Goal: Transaction & Acquisition: Purchase product/service

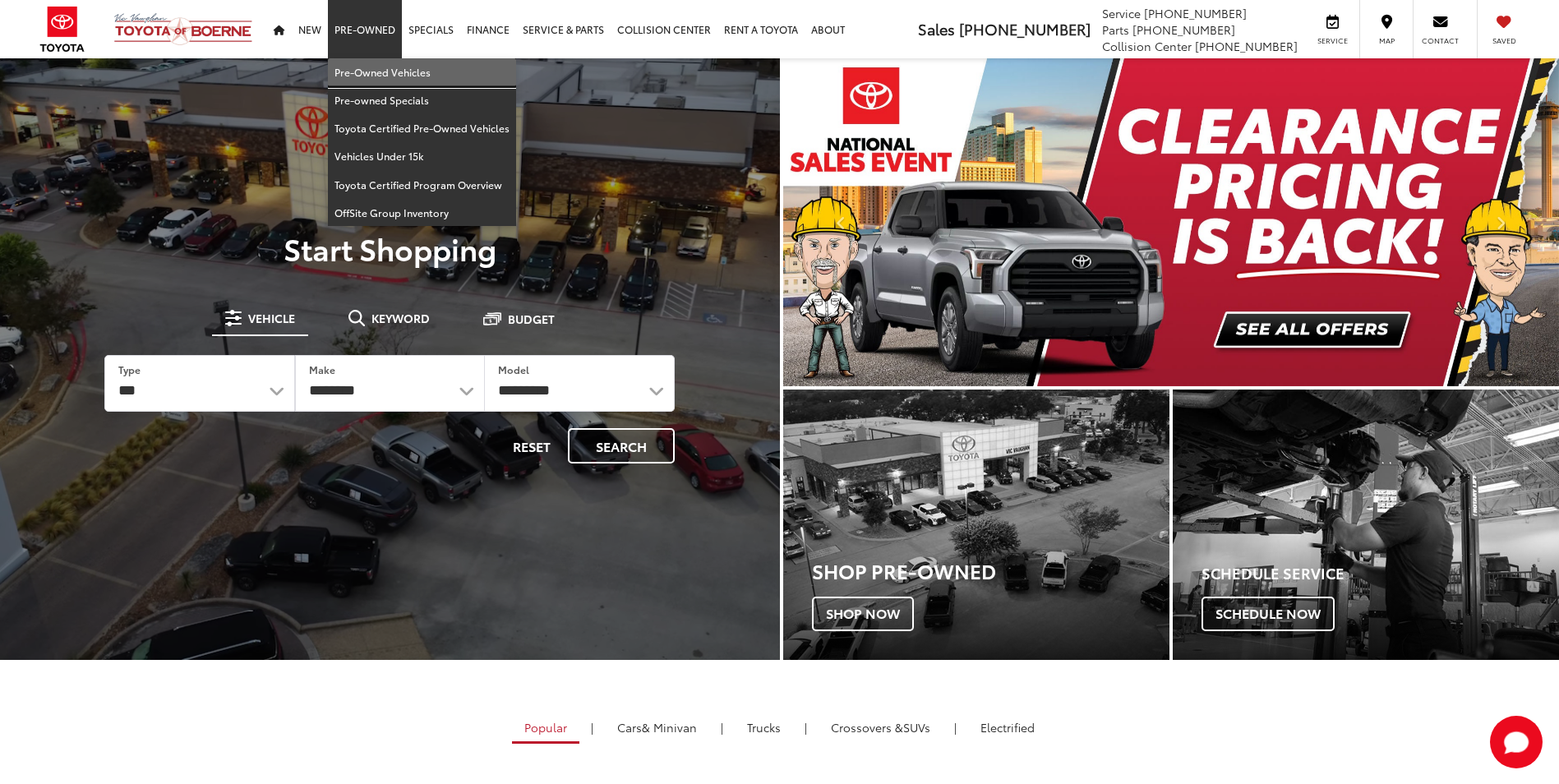
click at [361, 74] on link "Pre-Owned Vehicles" at bounding box center [422, 71] width 188 height 28
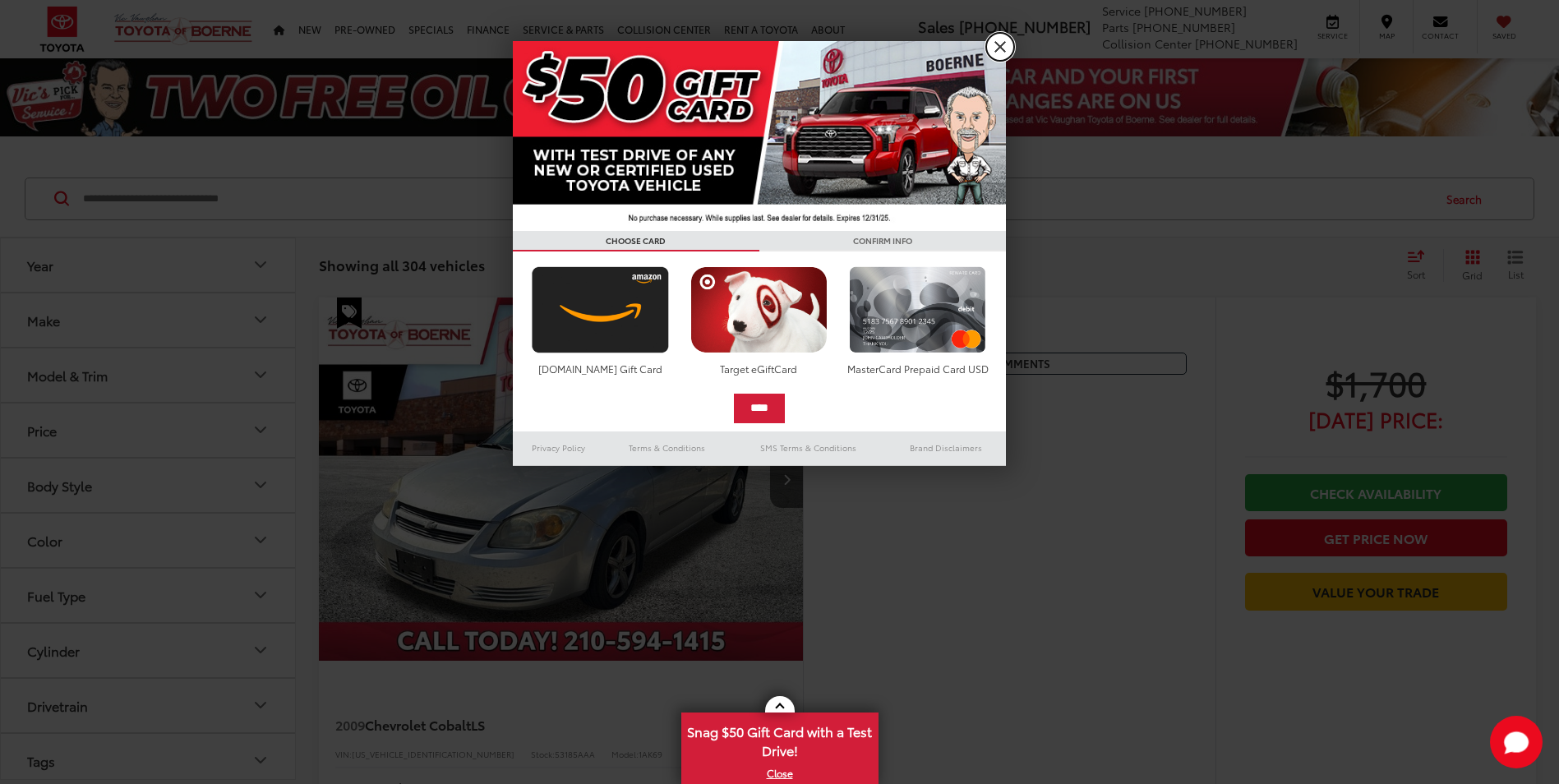
click at [998, 43] on link "X" at bounding box center [1000, 46] width 28 height 28
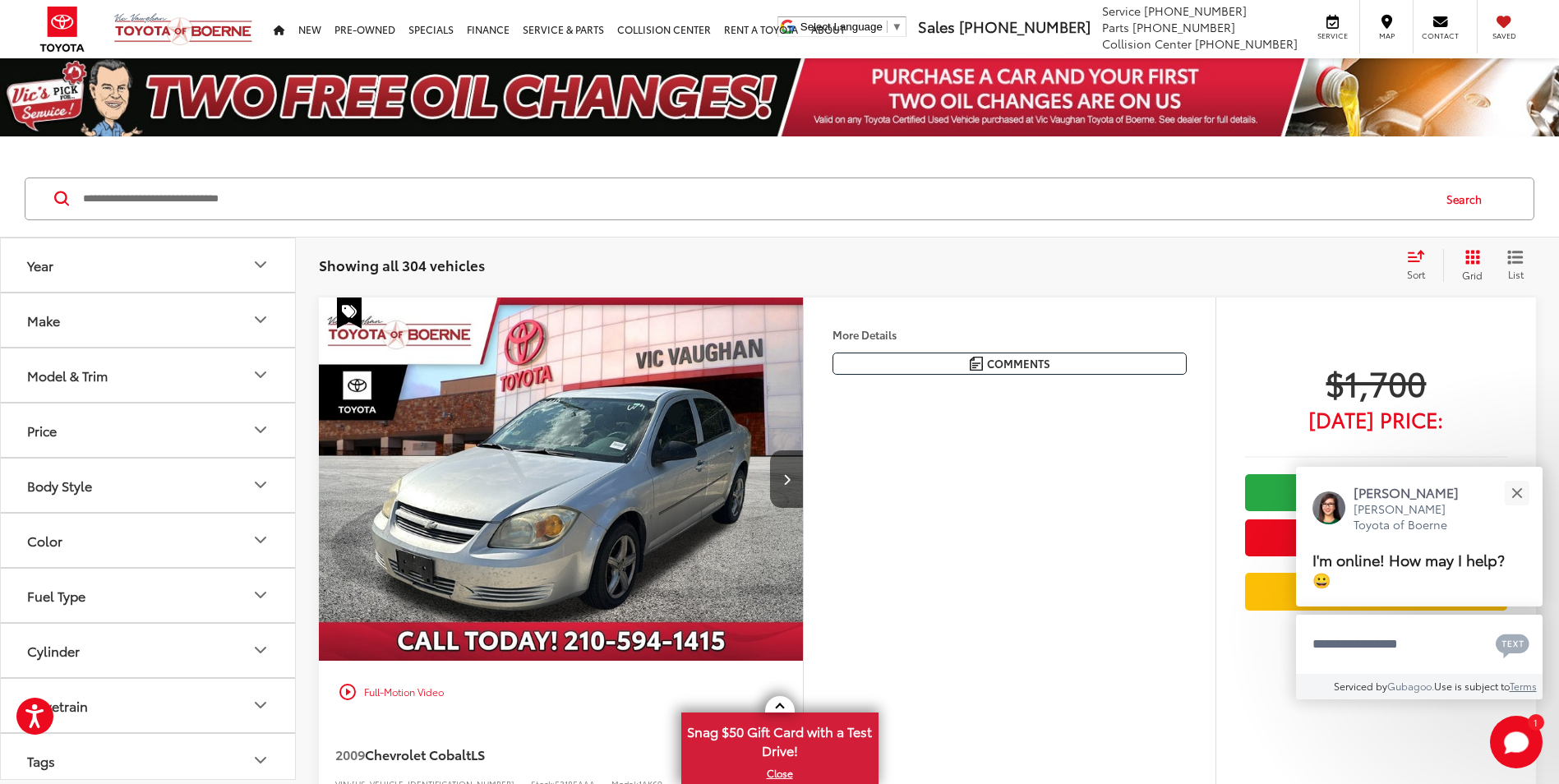
click at [258, 315] on icon "Make" at bounding box center [260, 320] width 20 height 20
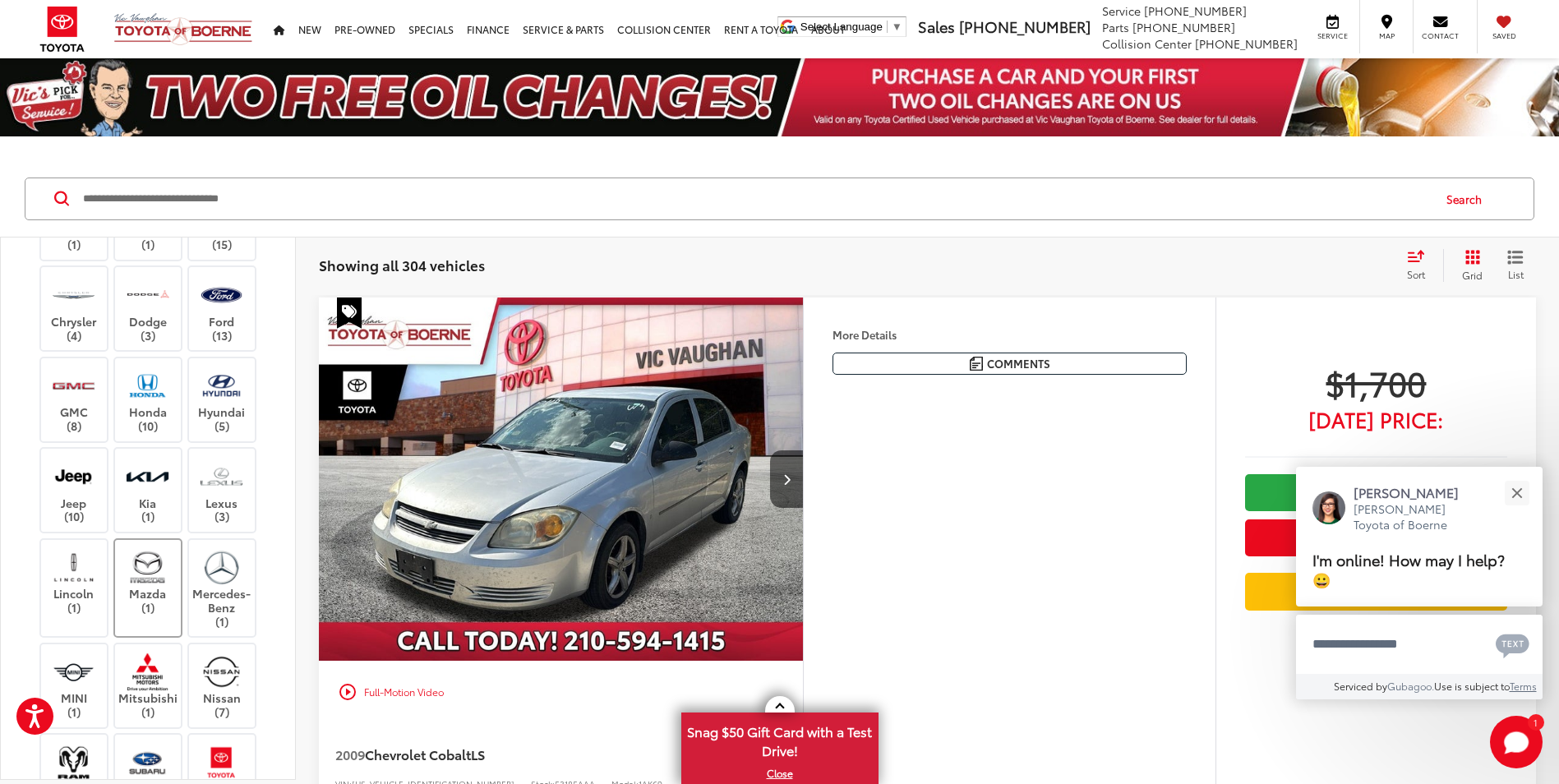
scroll to position [329, 0]
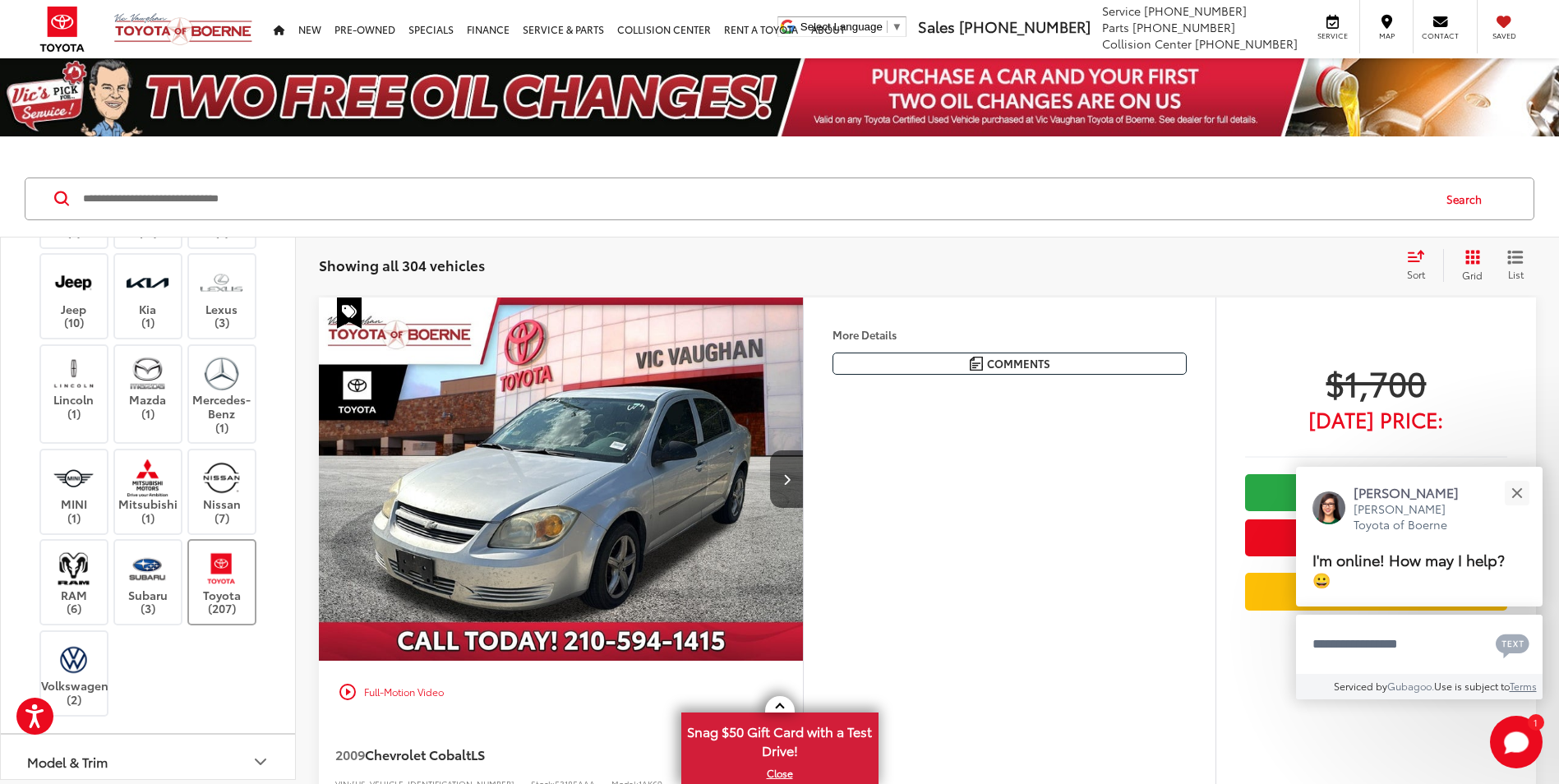
click at [207, 587] on img at bounding box center [221, 568] width 45 height 38
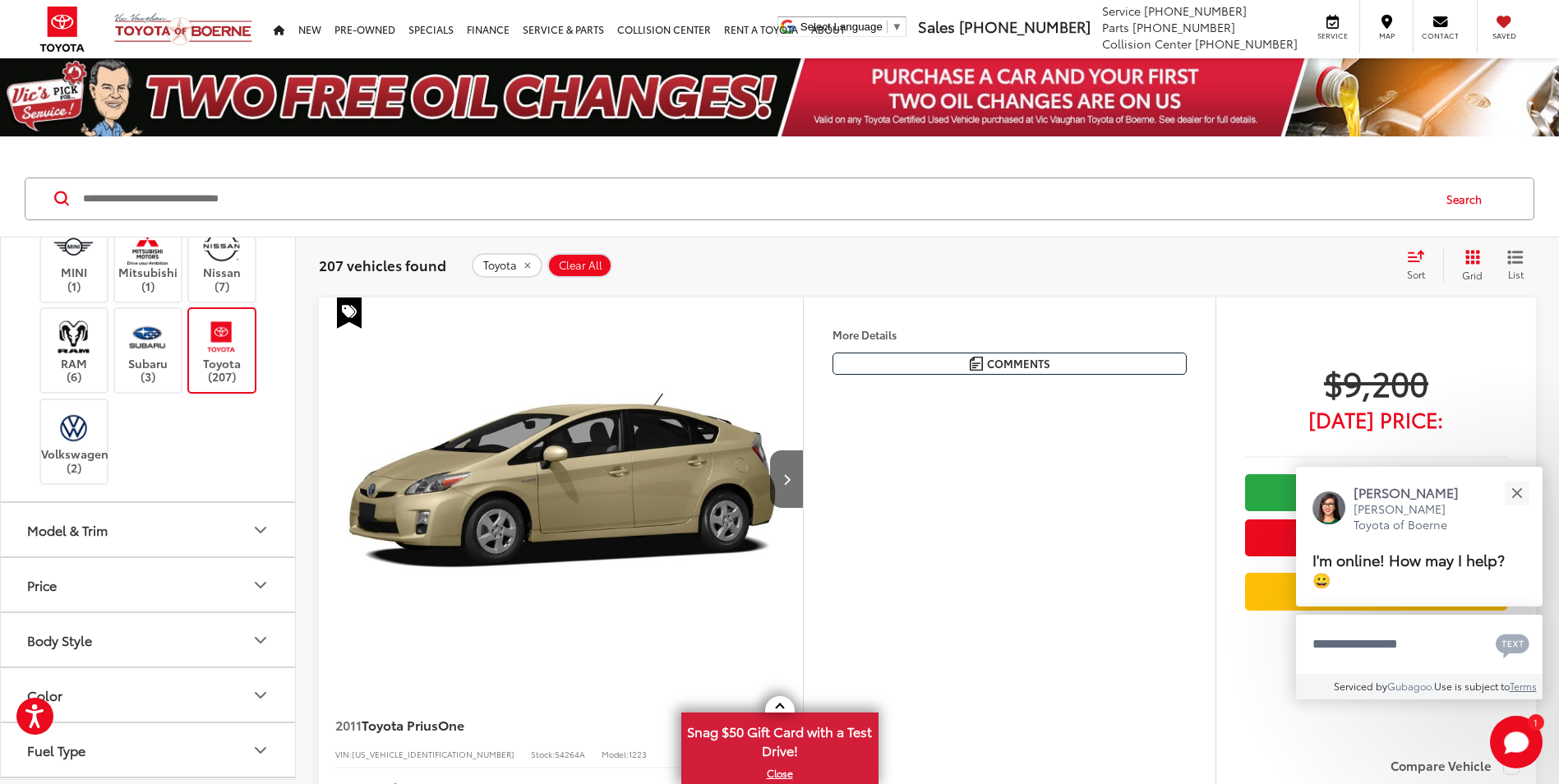
scroll to position [821, 0]
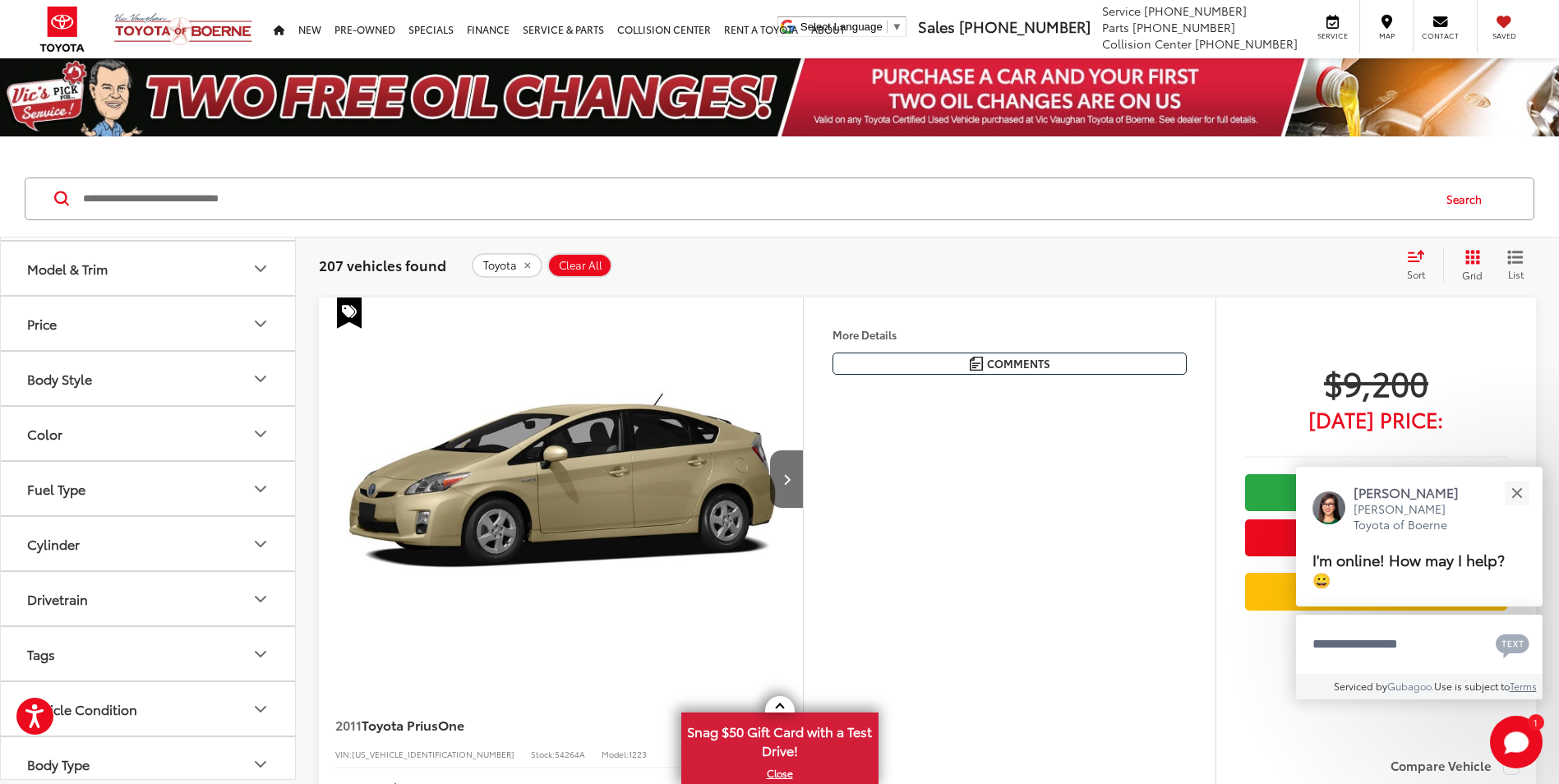
click at [186, 295] on button "Model & Trim" at bounding box center [149, 268] width 296 height 53
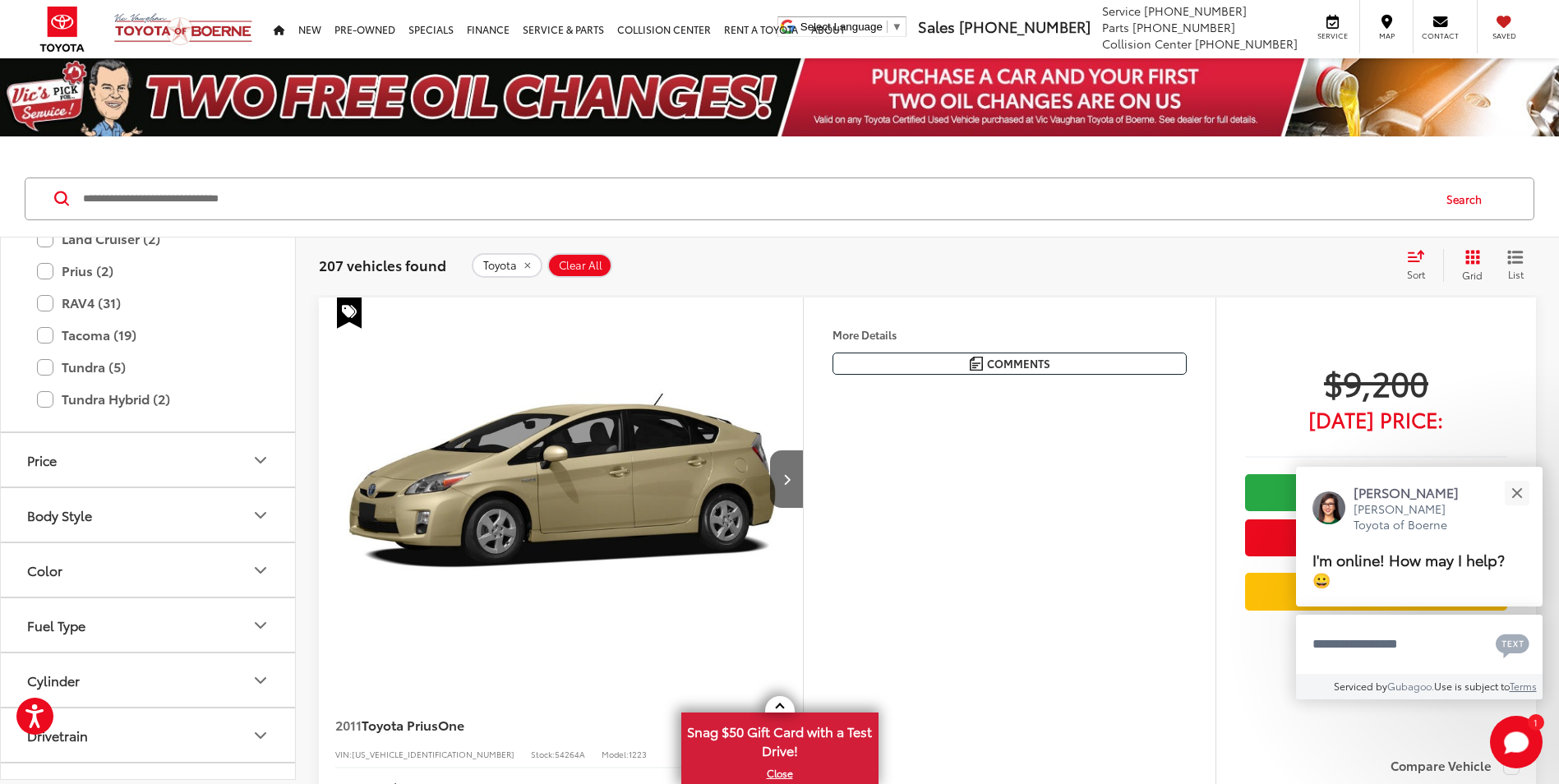
scroll to position [1232, 0]
click at [44, 343] on label "Tacoma (19)" at bounding box center [147, 329] width 222 height 29
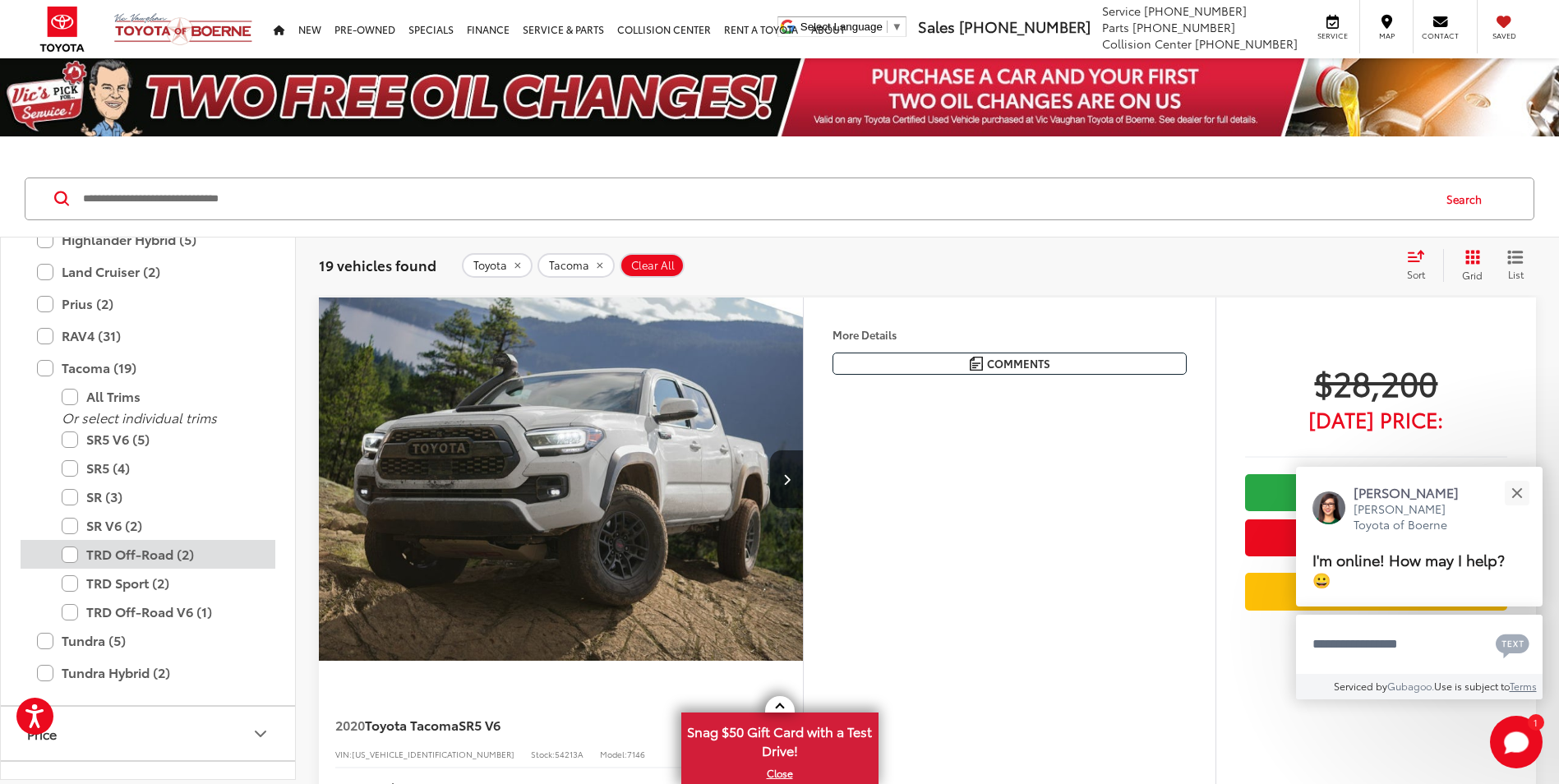
click at [66, 549] on label "TRD Off-Road (2)" at bounding box center [160, 554] width 197 height 29
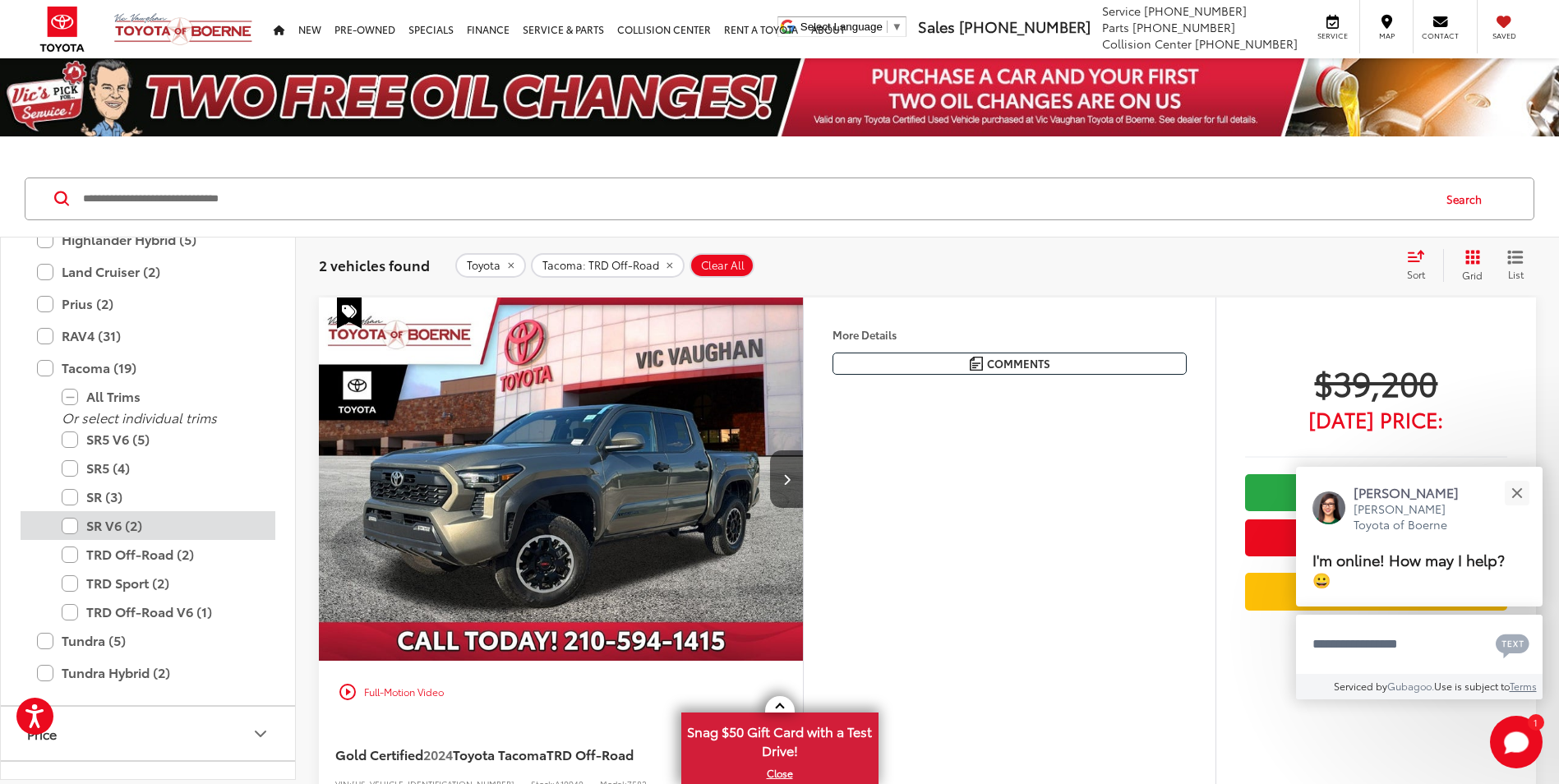
click at [71, 529] on label "SR V6 (2)" at bounding box center [160, 526] width 197 height 29
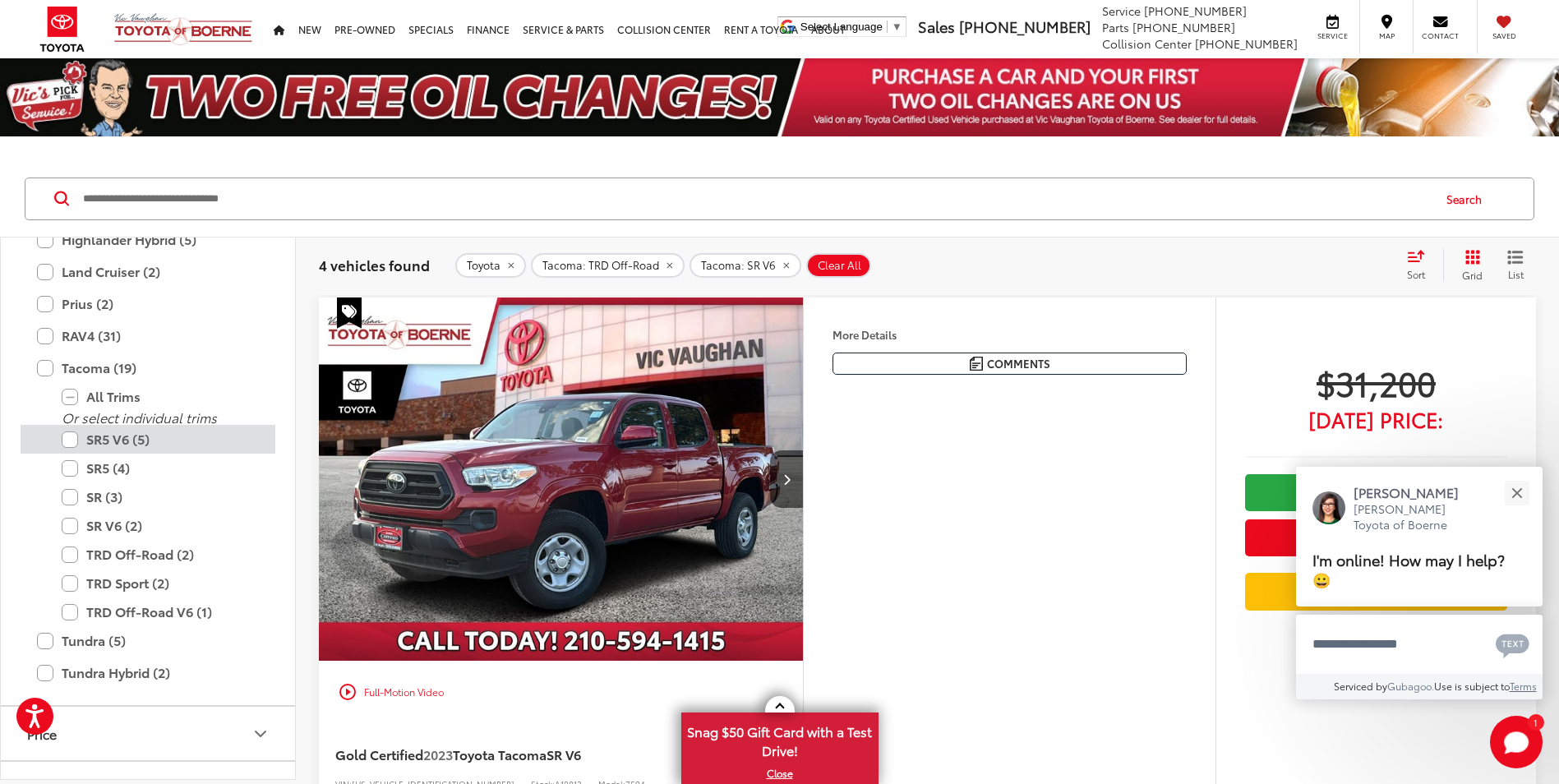
click at [72, 438] on label "SR5 V6 (5)" at bounding box center [160, 439] width 197 height 29
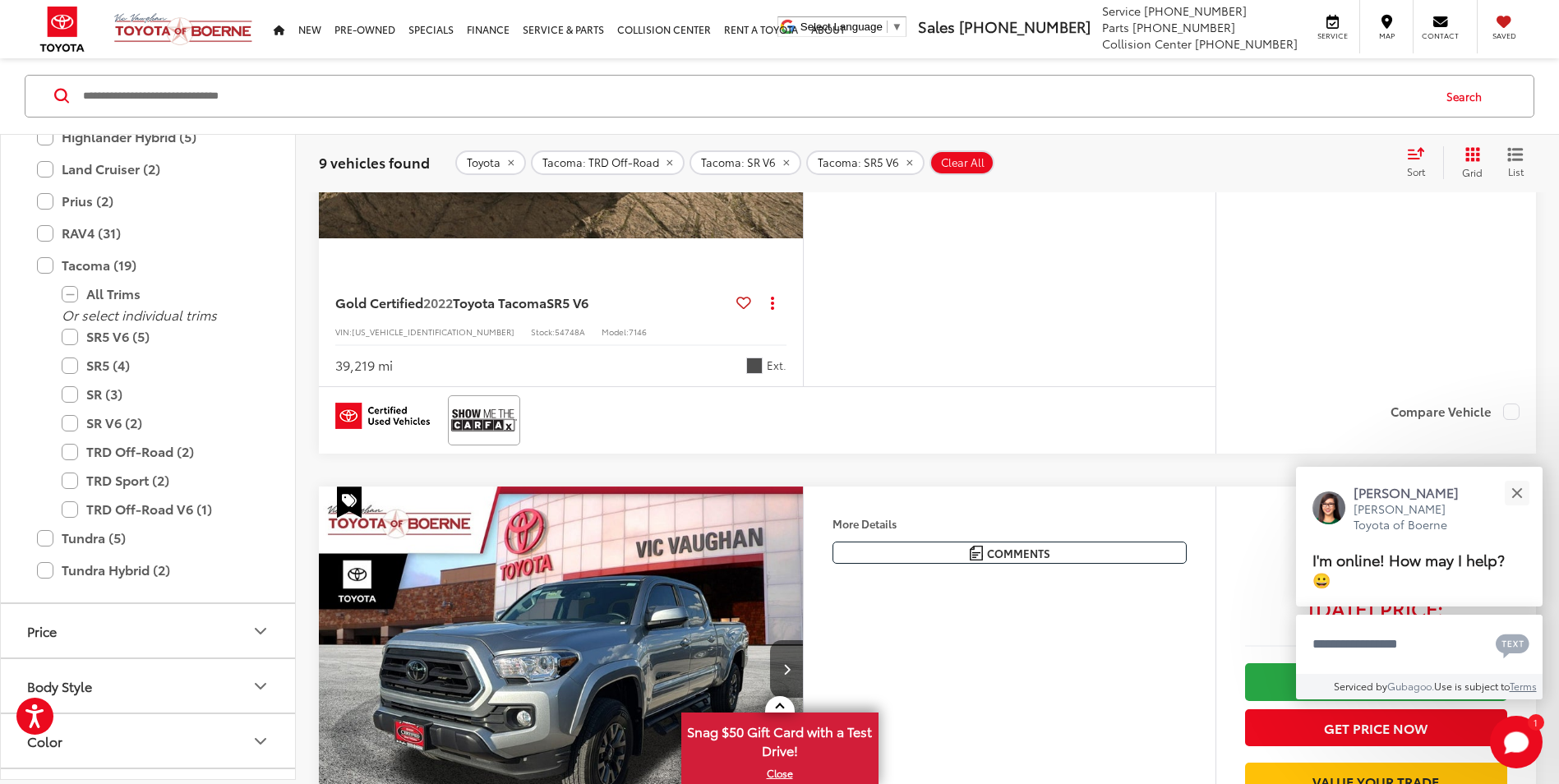
scroll to position [2547, 0]
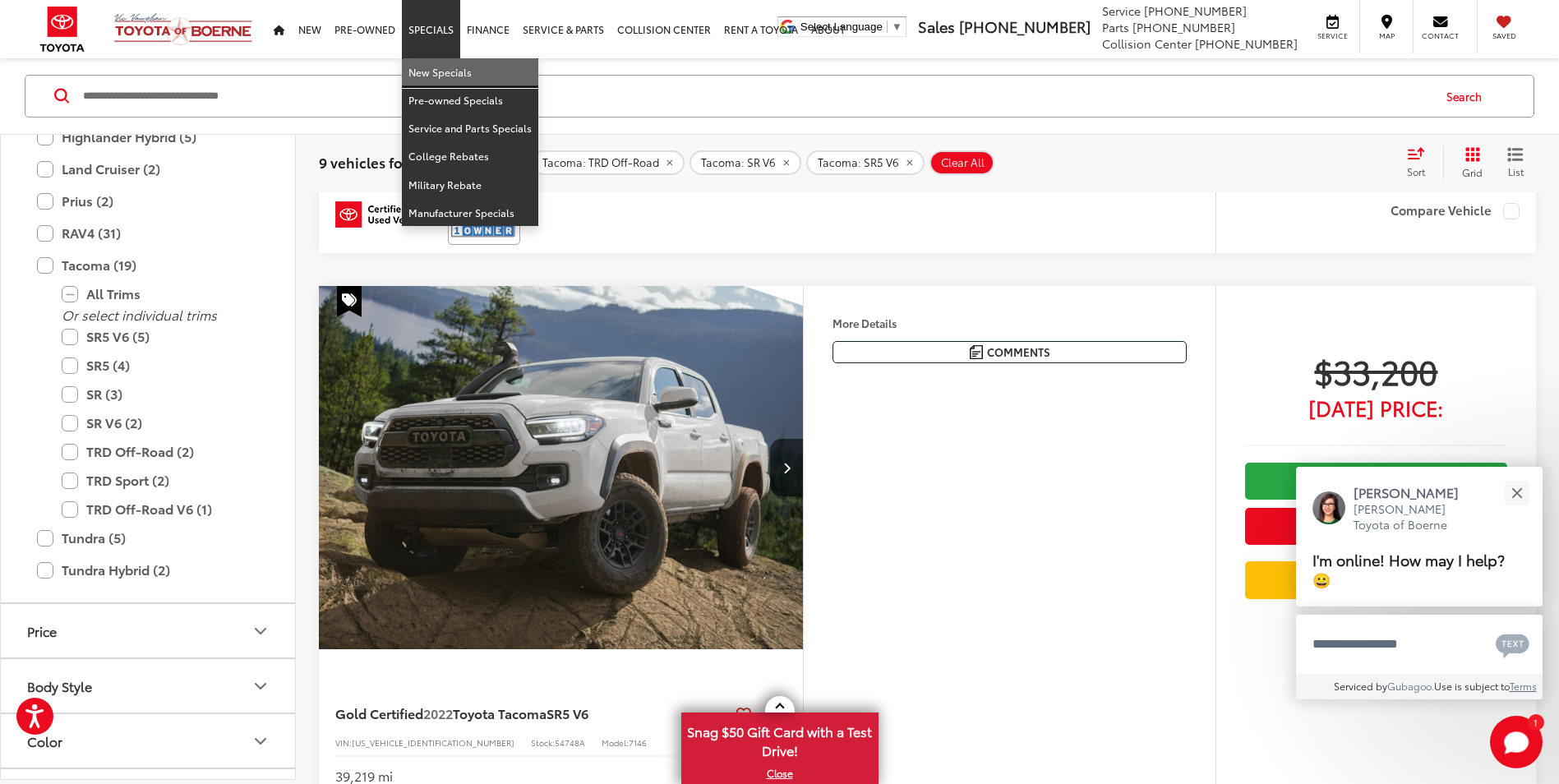
click at [424, 64] on link "New Specials" at bounding box center [470, 71] width 136 height 28
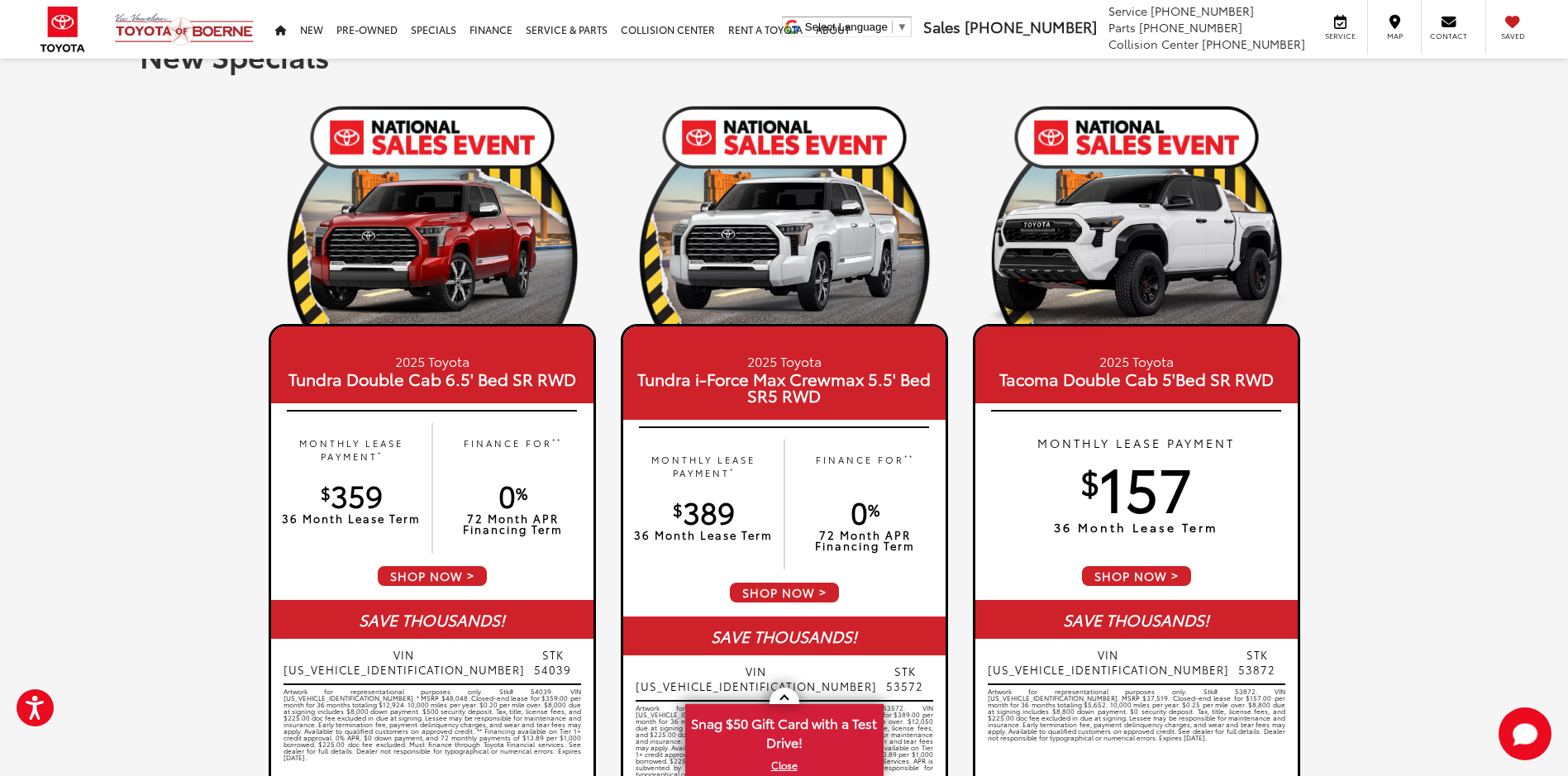
scroll to position [82, 0]
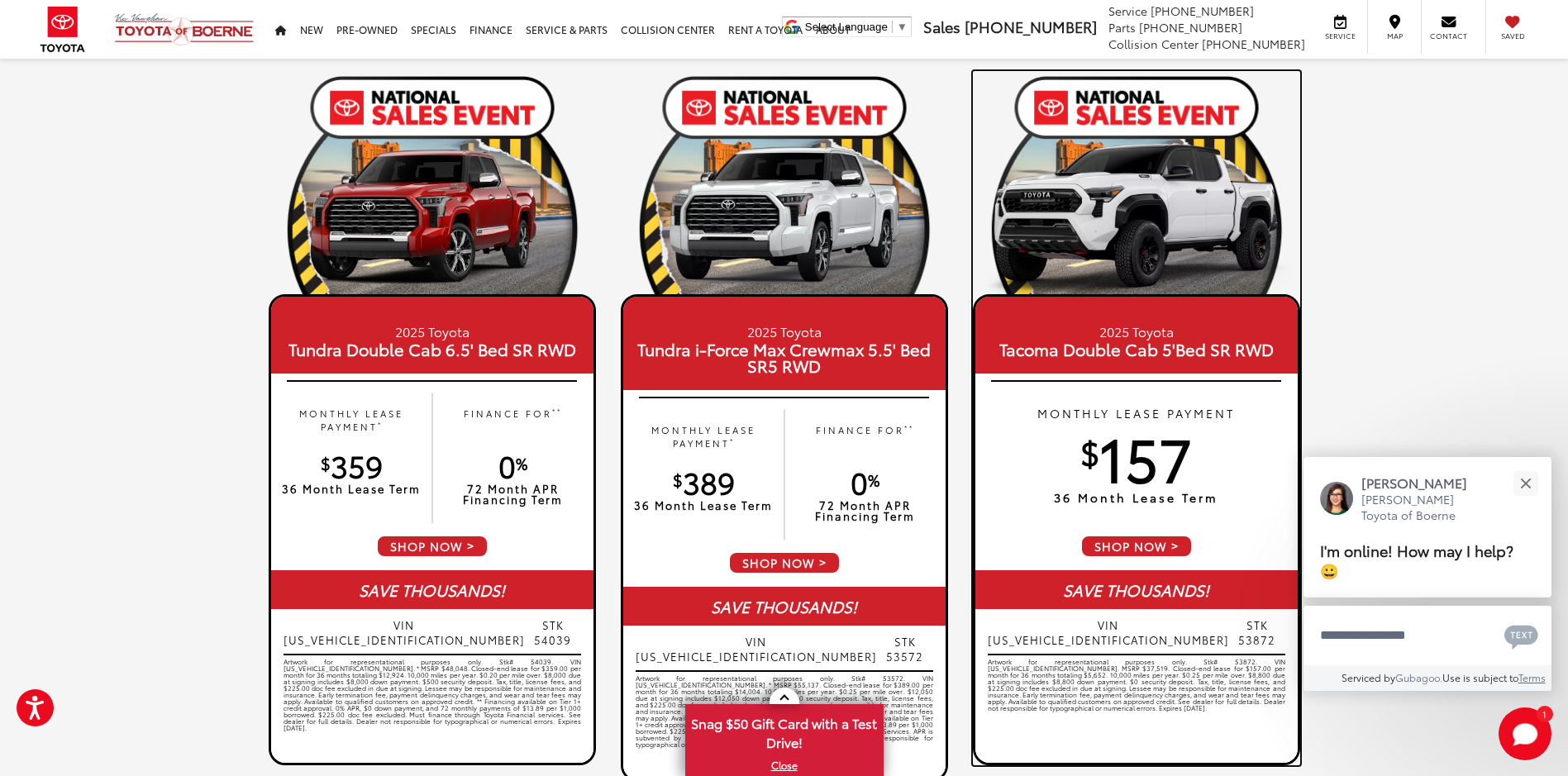
click at [1210, 419] on p "MONTHLY LEASE PAYMENT" at bounding box center [1137, 413] width 323 height 16
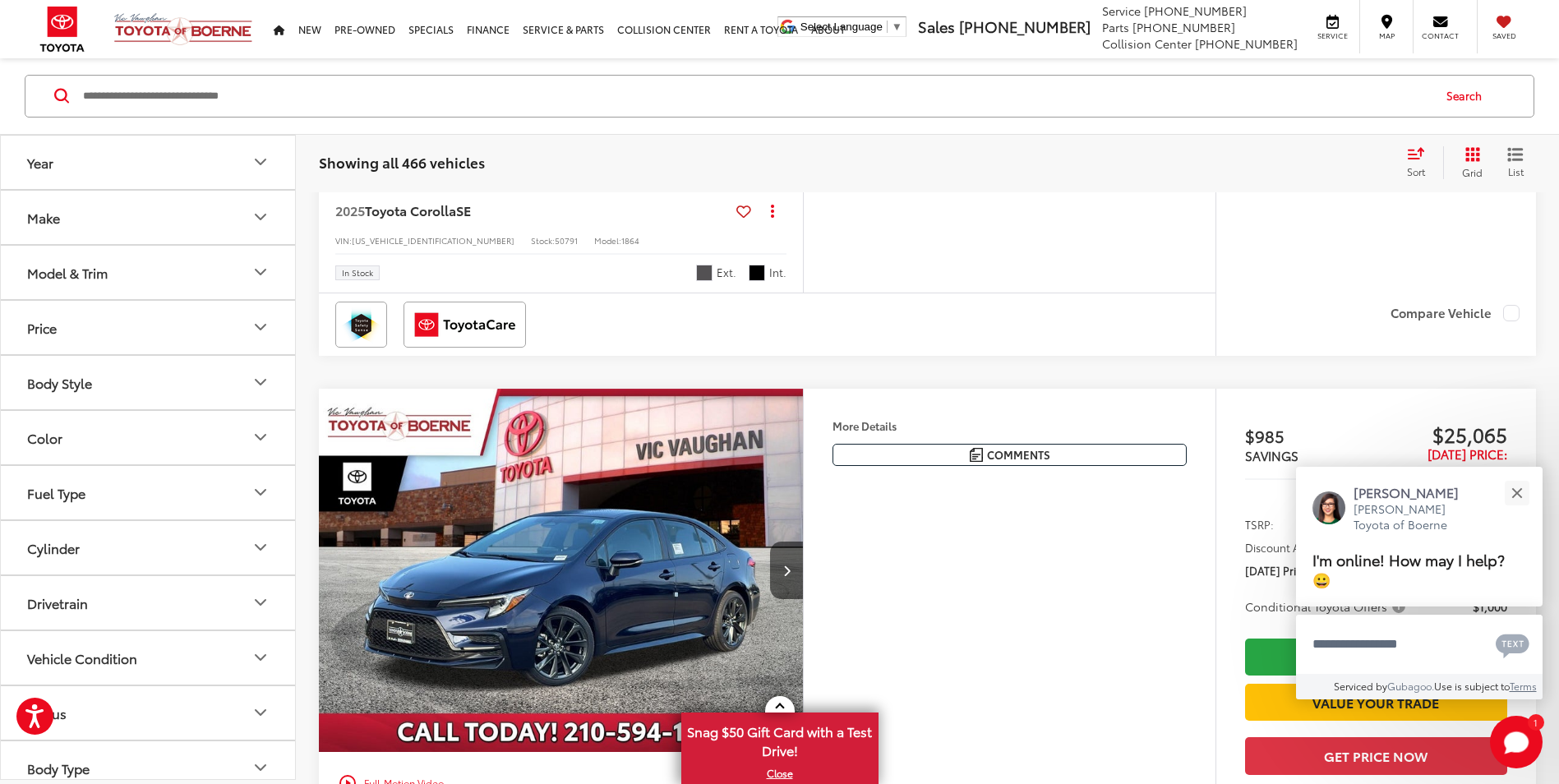
scroll to position [2876, 0]
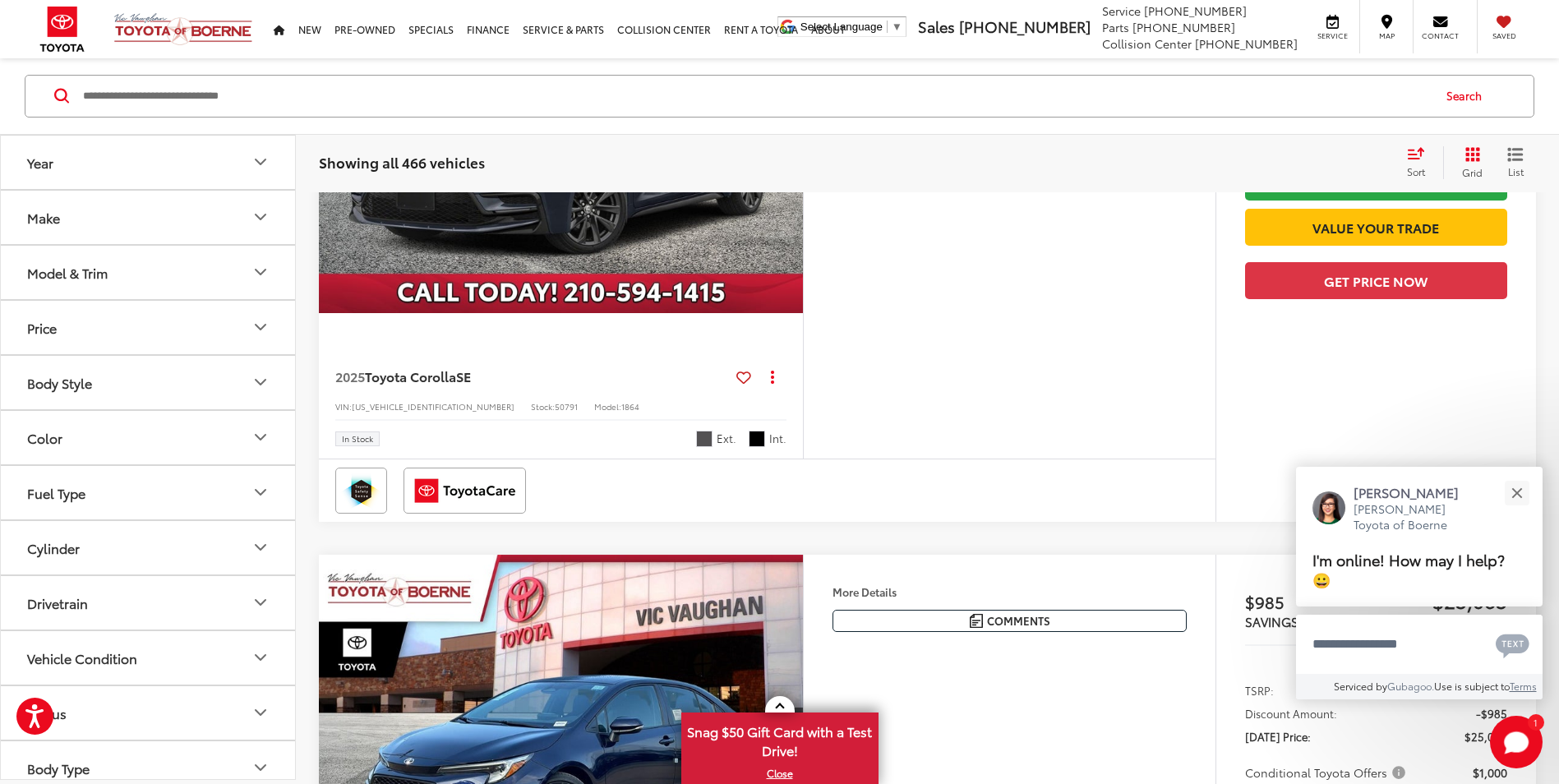
click at [263, 380] on icon "Body Style" at bounding box center [260, 383] width 20 height 20
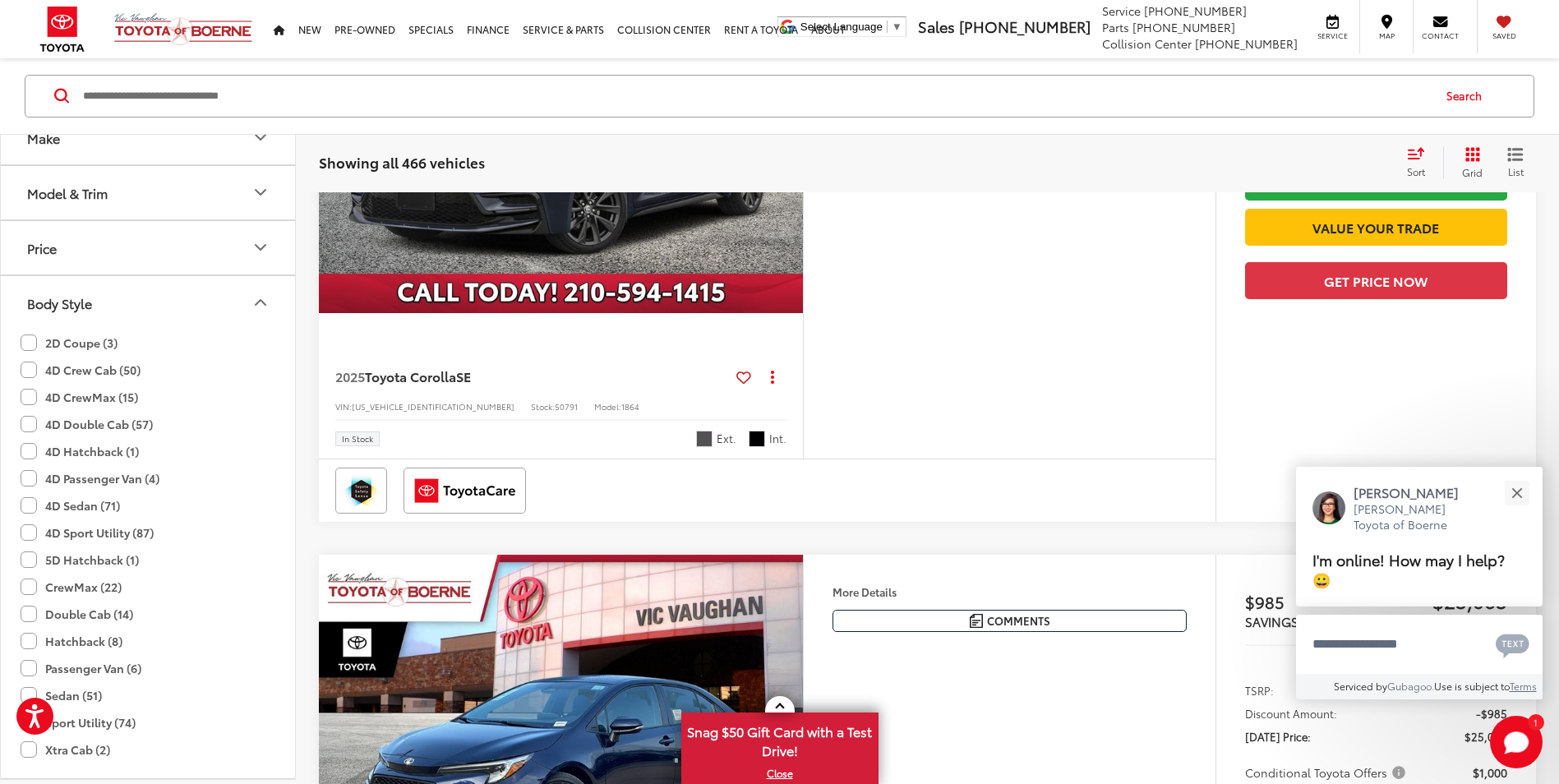
scroll to position [0, 0]
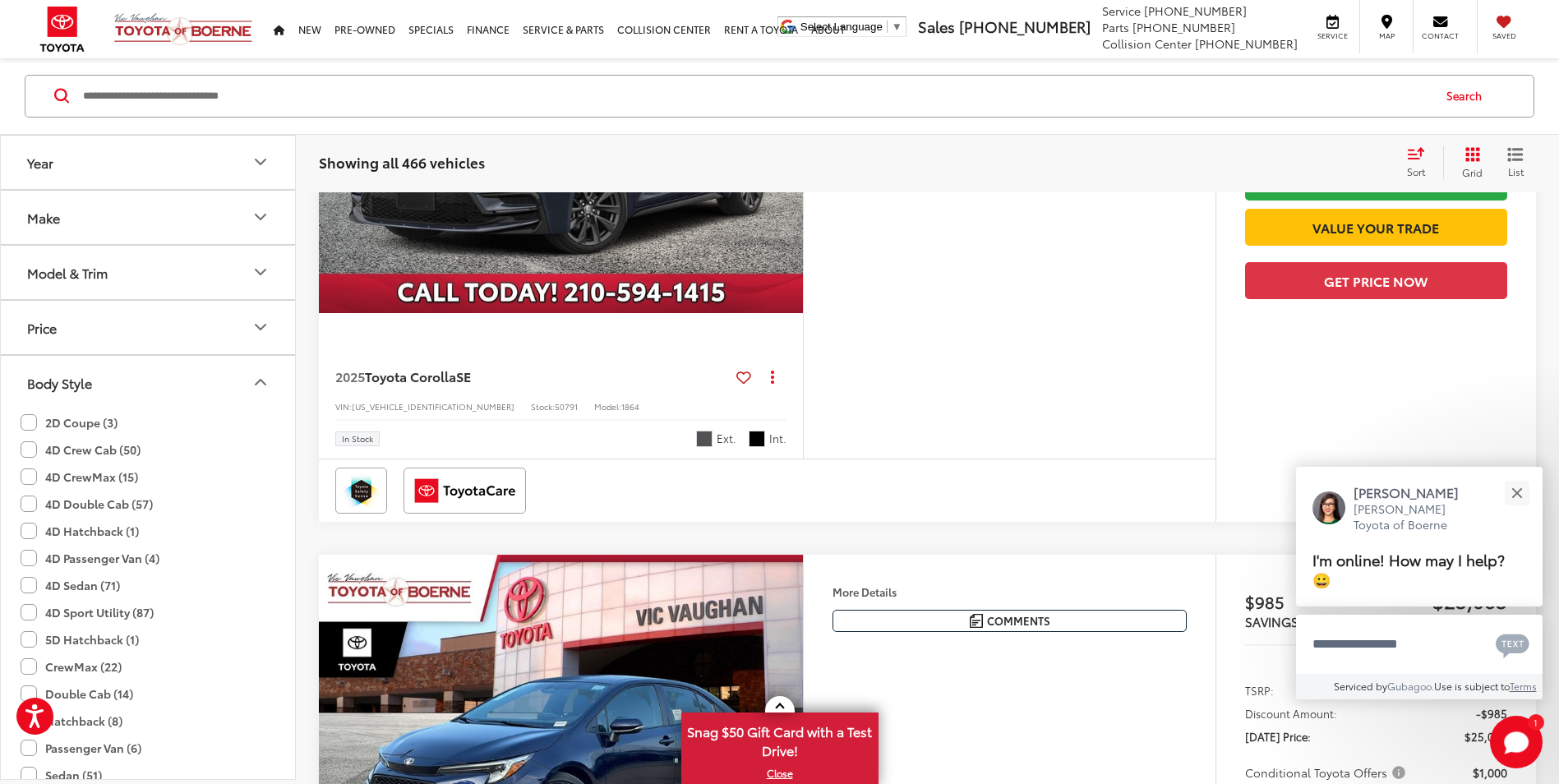
click at [119, 275] on button "Model & Trim" at bounding box center [149, 273] width 296 height 53
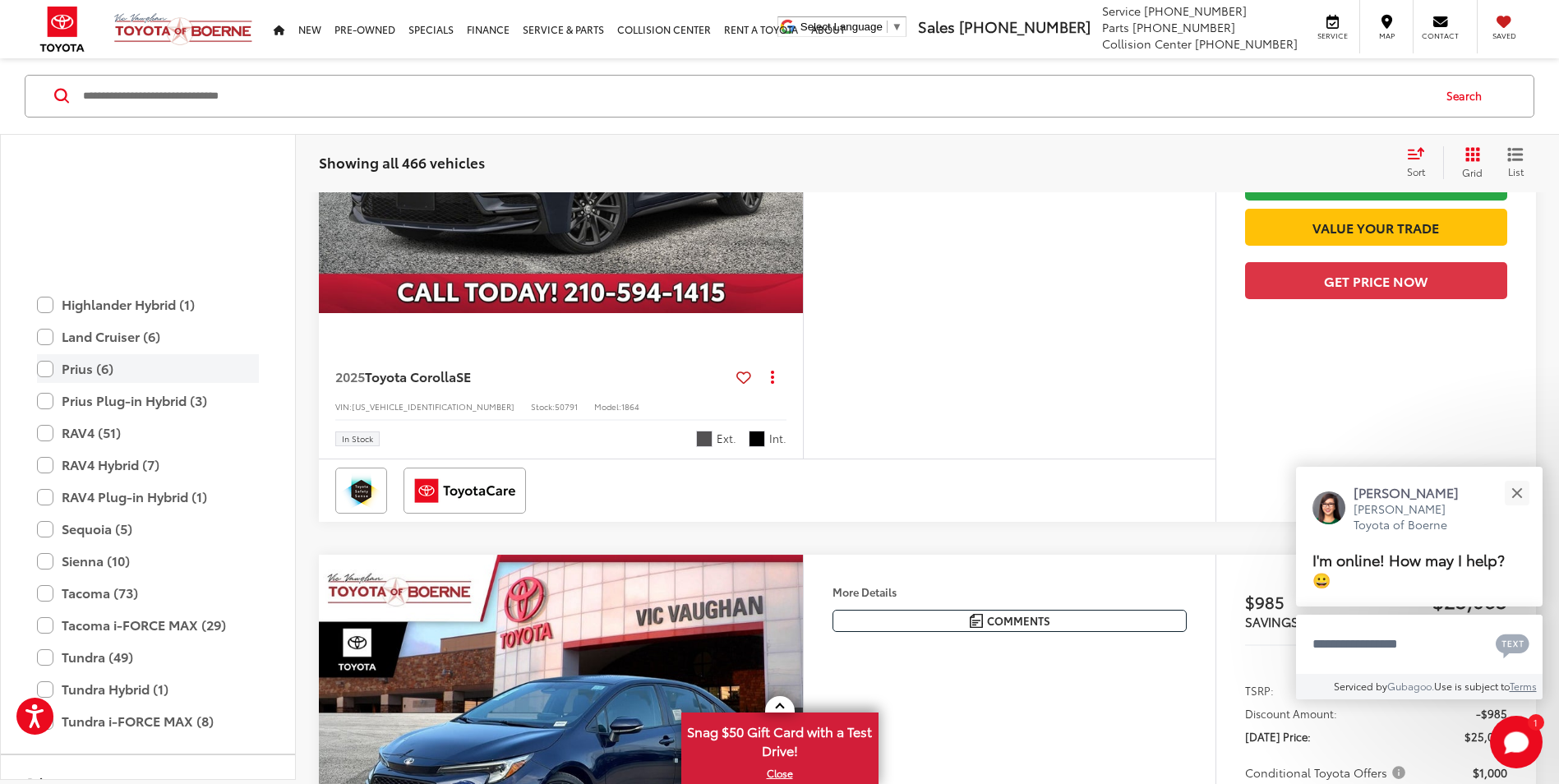
scroll to position [648, 0]
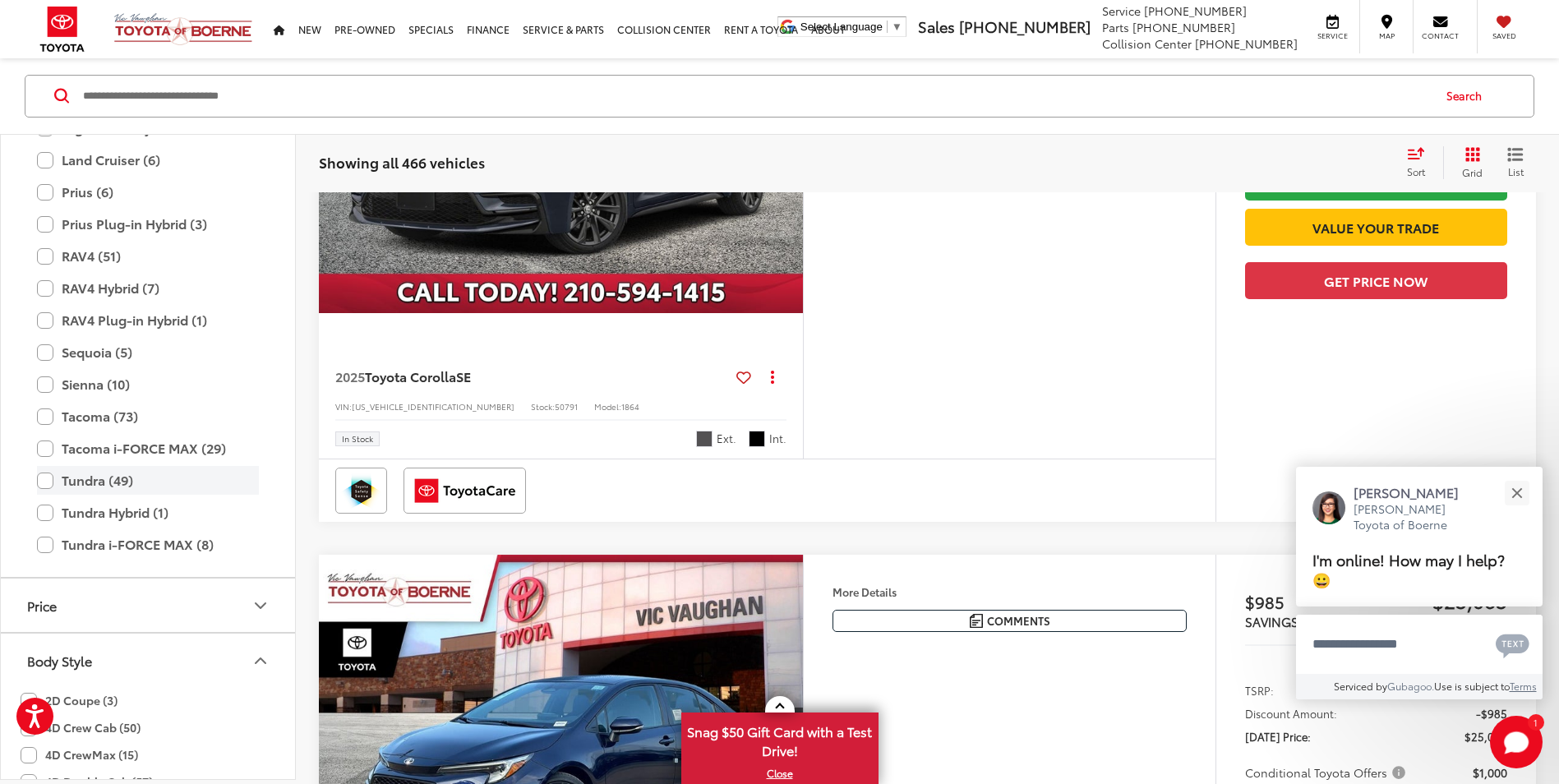
click at [46, 481] on label "Tundra (49)" at bounding box center [147, 481] width 222 height 29
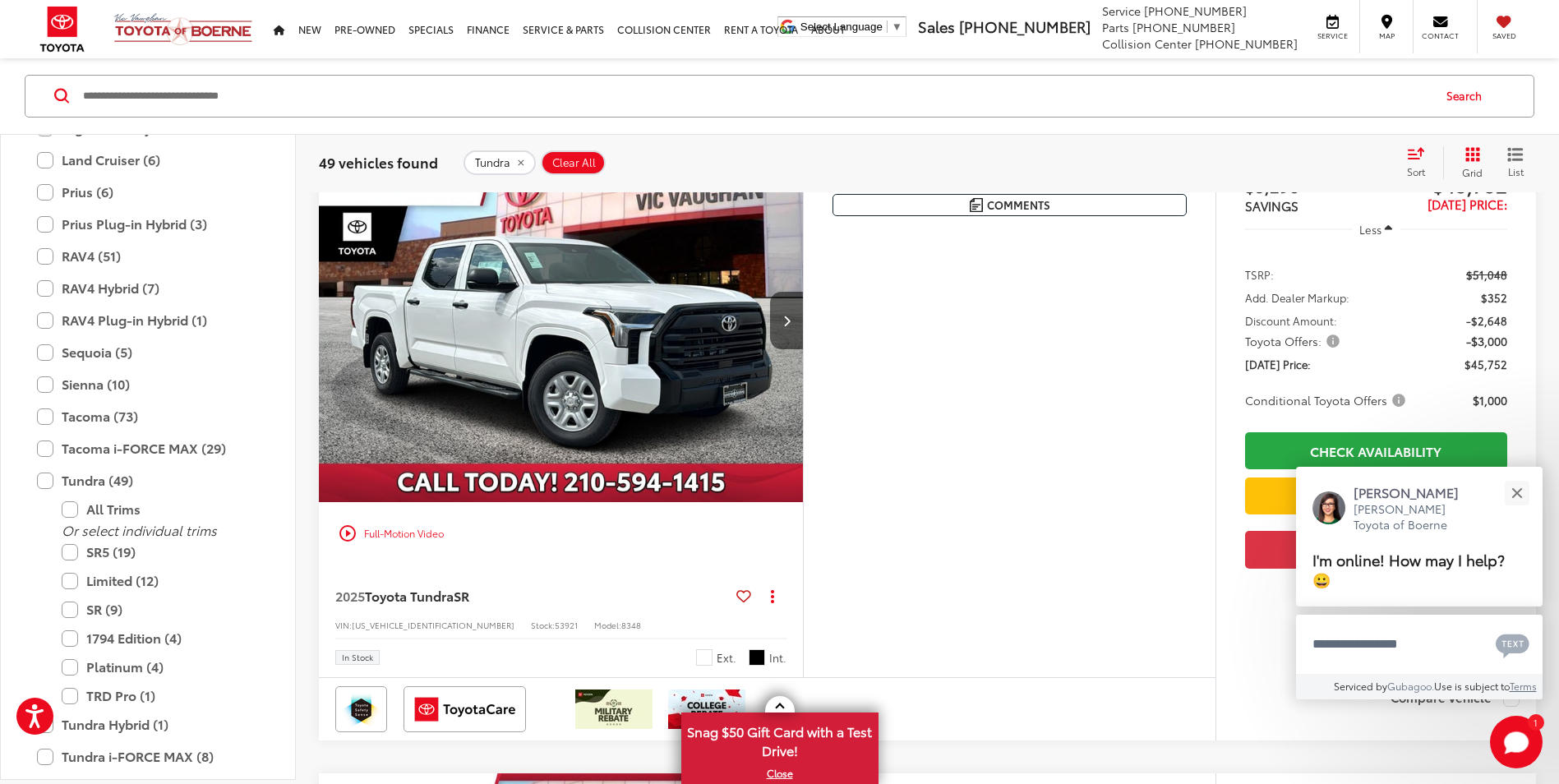
scroll to position [263, 0]
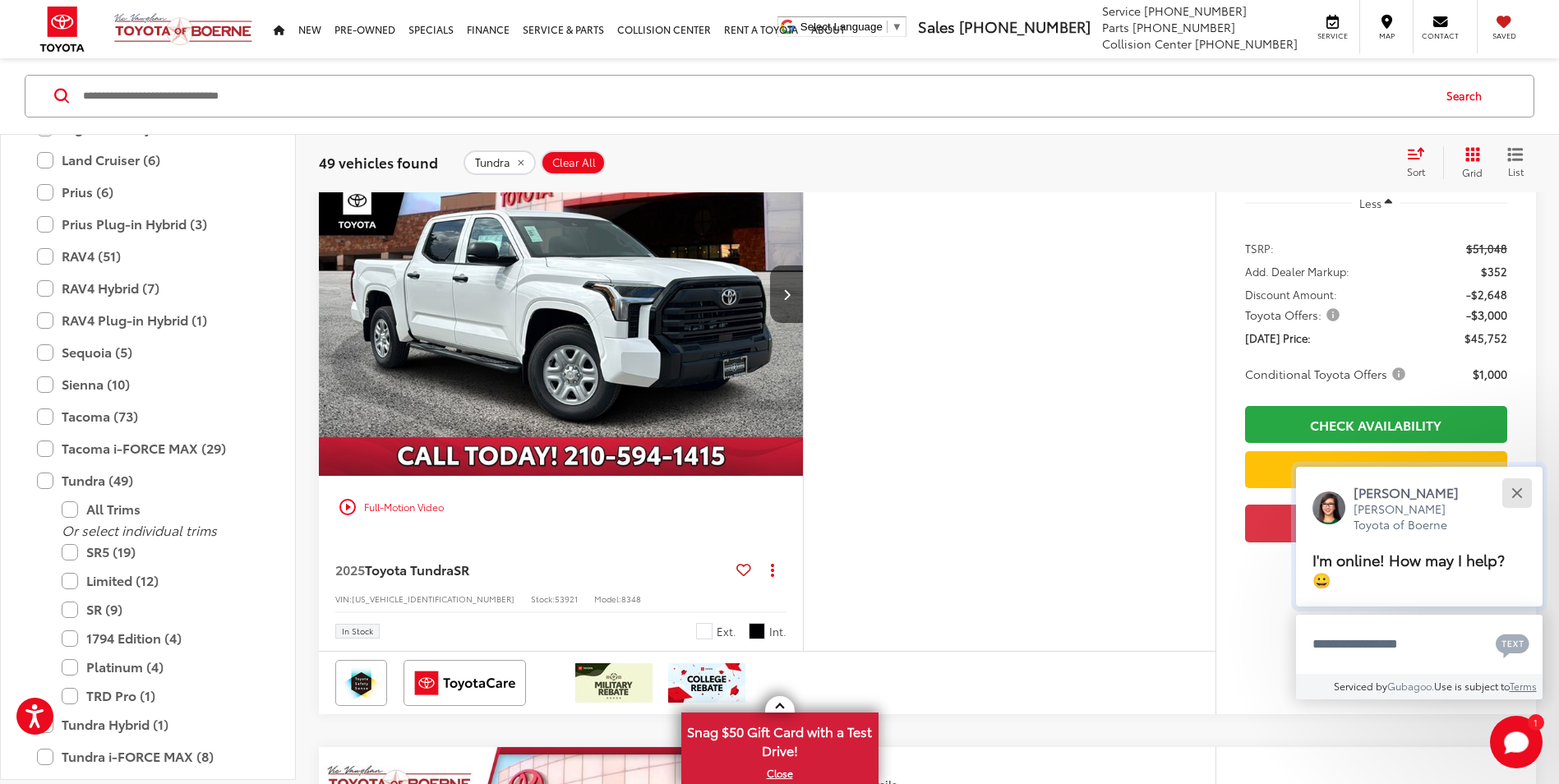
click at [1514, 486] on button "Close" at bounding box center [1517, 493] width 36 height 36
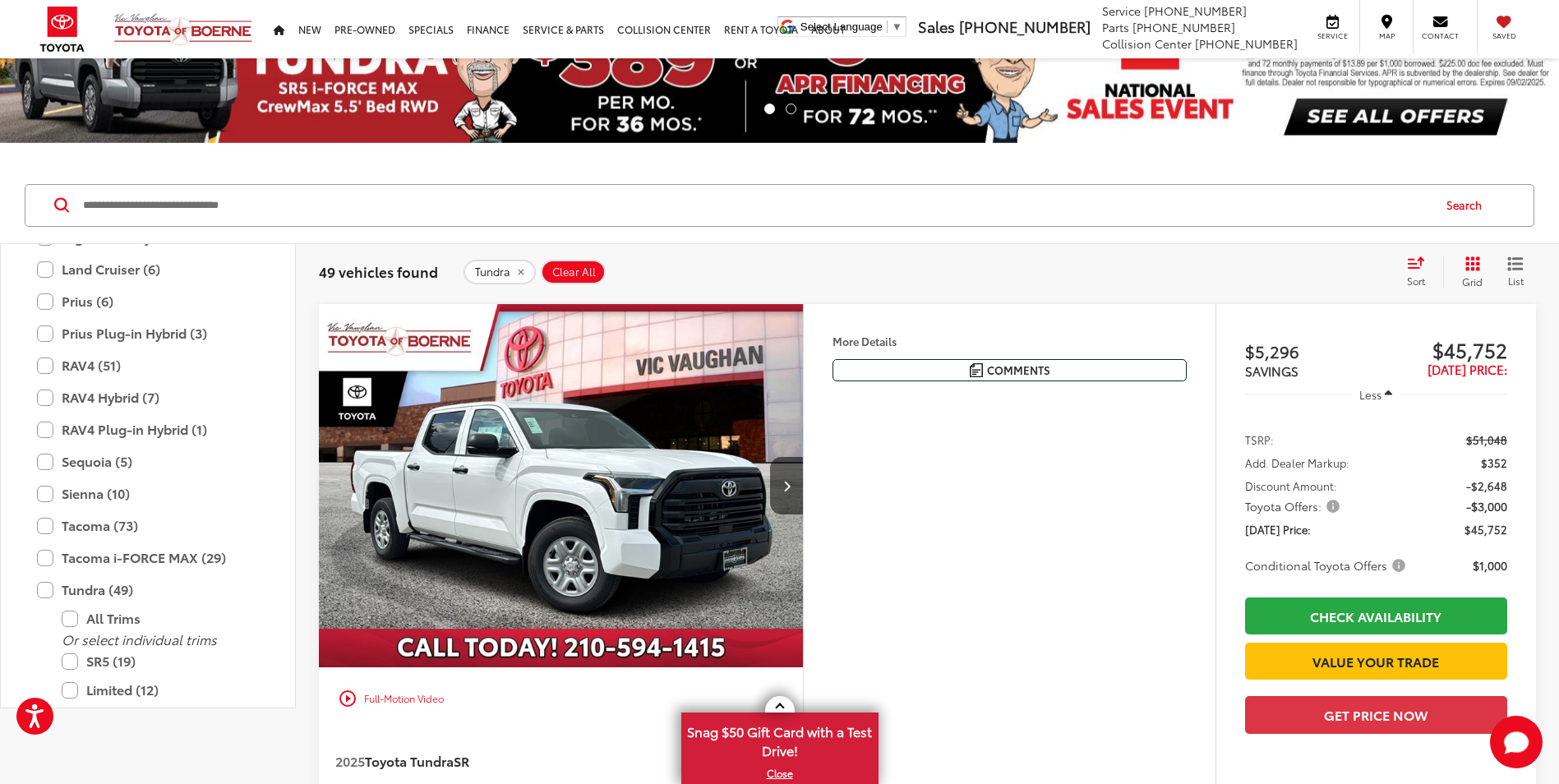
scroll to position [0, 0]
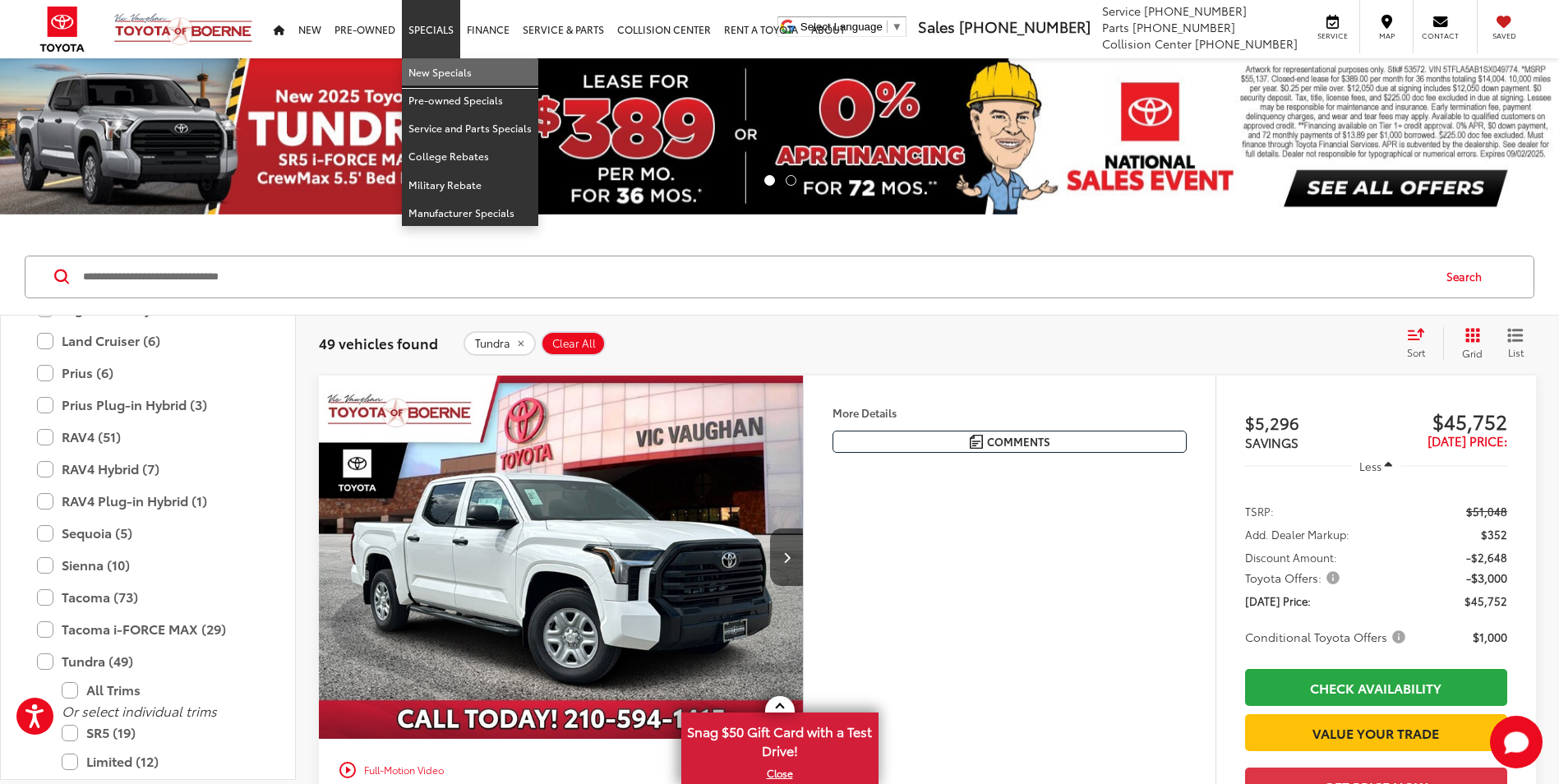
click at [444, 79] on link "New Specials" at bounding box center [470, 71] width 136 height 28
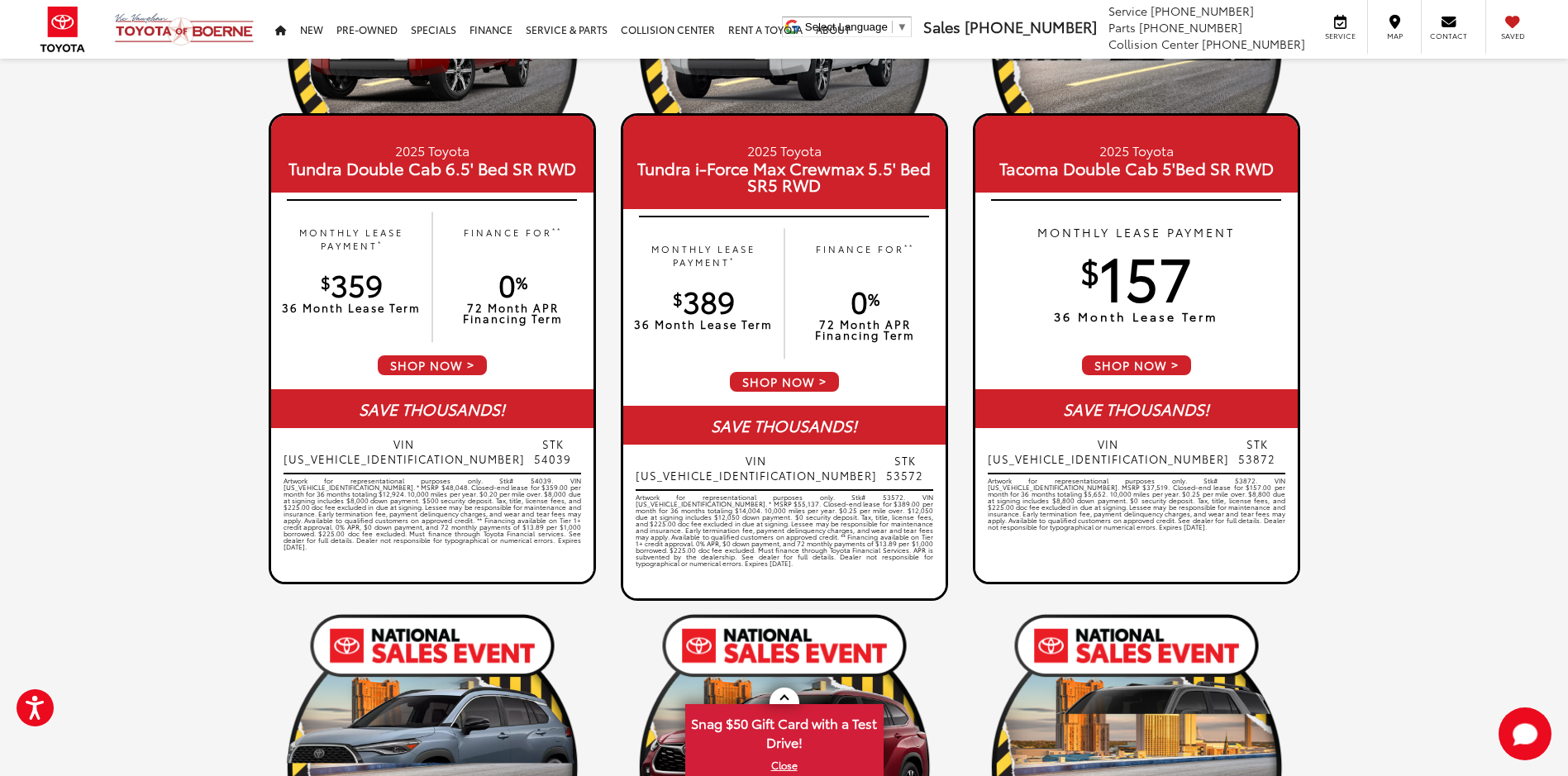
scroll to position [82, 0]
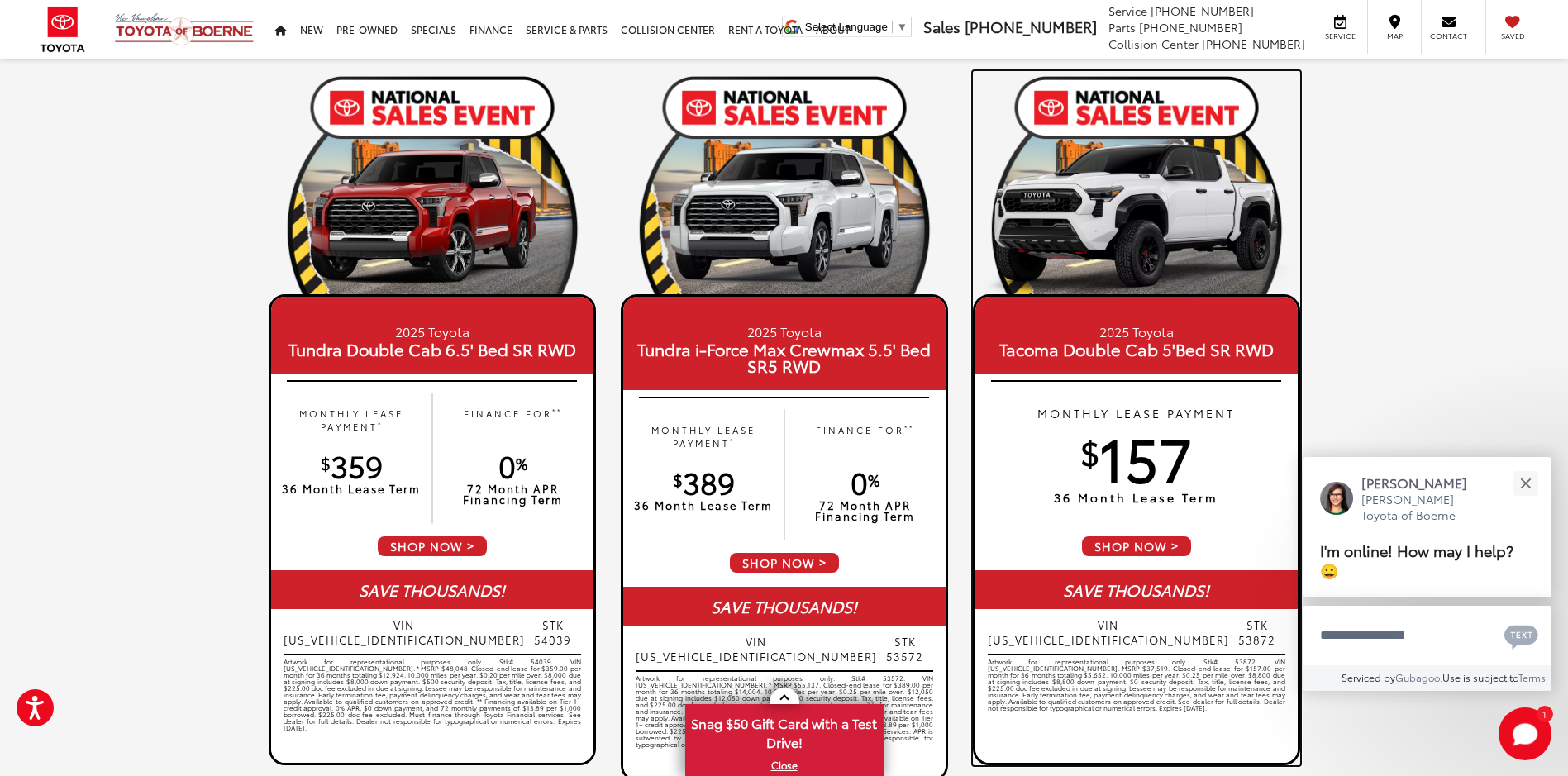
click at [1079, 345] on span "Tacoma Double Cab 5'Bed SR RWD" at bounding box center [1137, 349] width 314 height 16
click at [1102, 544] on span "SHOP NOW" at bounding box center [1136, 547] width 112 height 23
